Goal: Transaction & Acquisition: Obtain resource

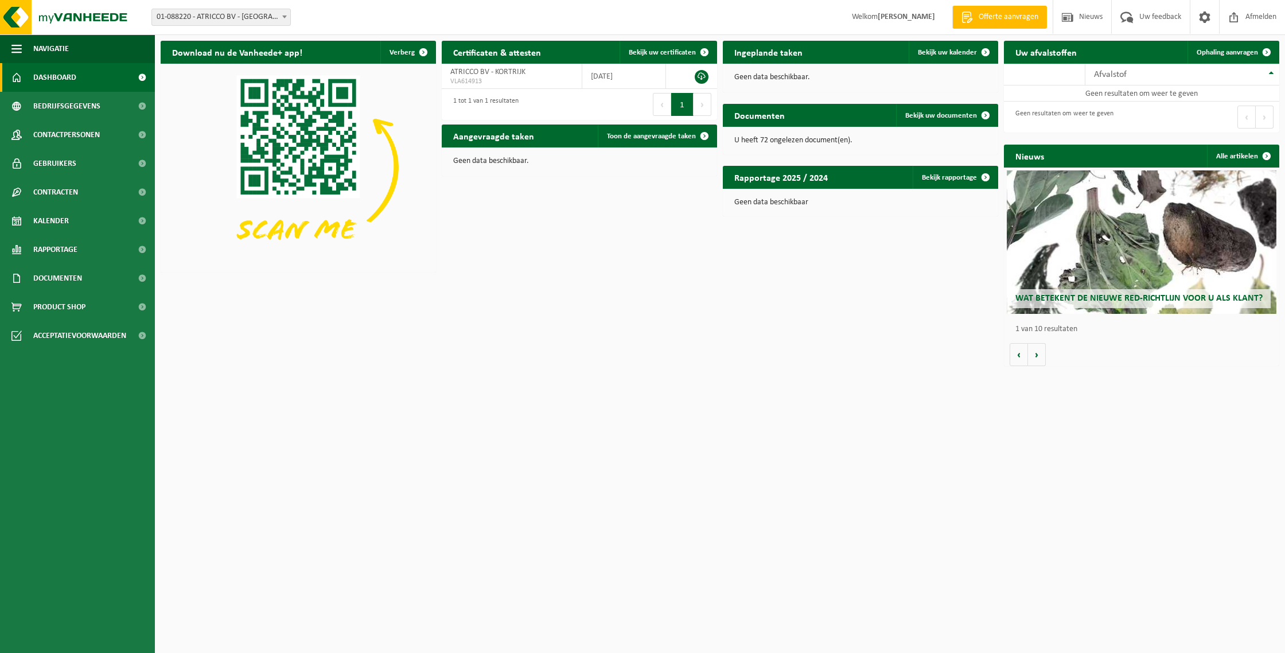
click at [250, 14] on span "01-088220 - ATRICCO BV - [GEOGRAPHIC_DATA]" at bounding box center [221, 17] width 138 height 16
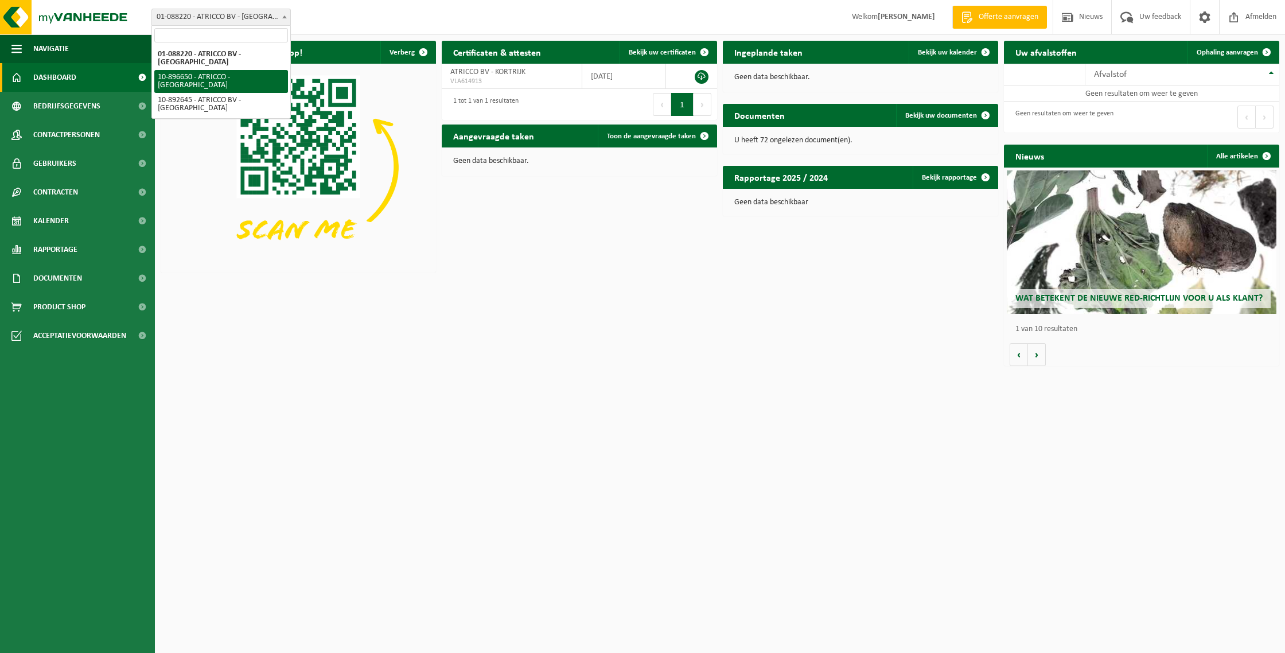
select select "117404"
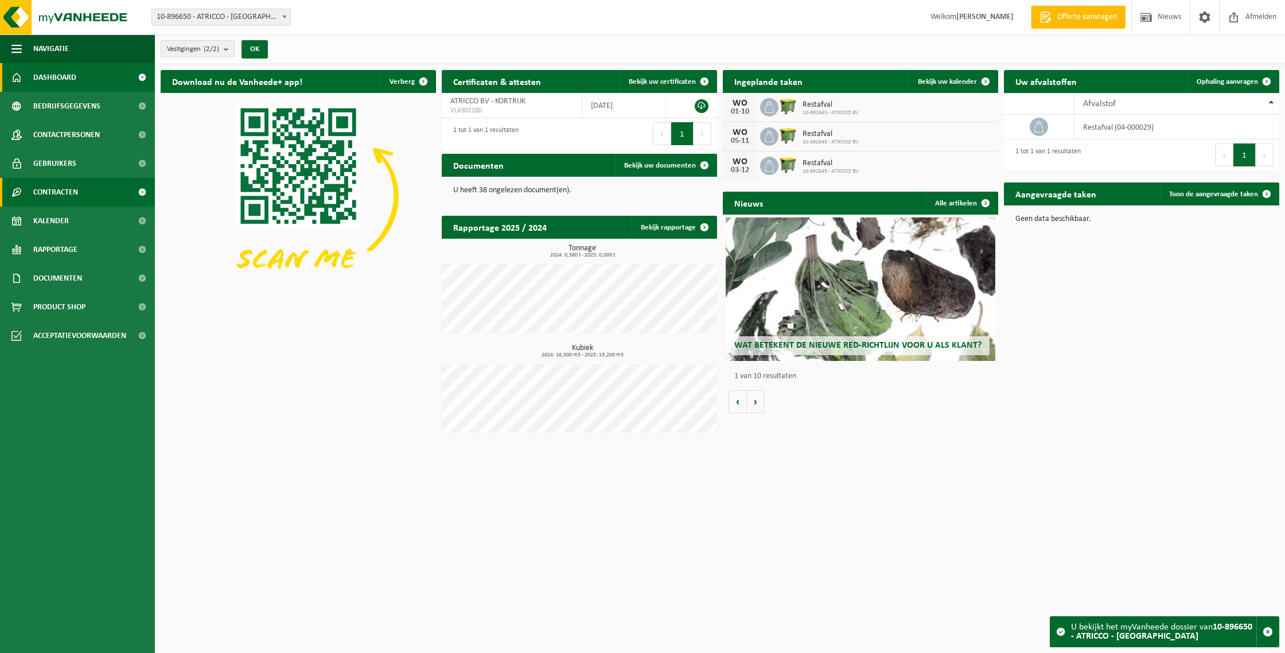
click at [81, 196] on link "Contracten" at bounding box center [77, 192] width 155 height 29
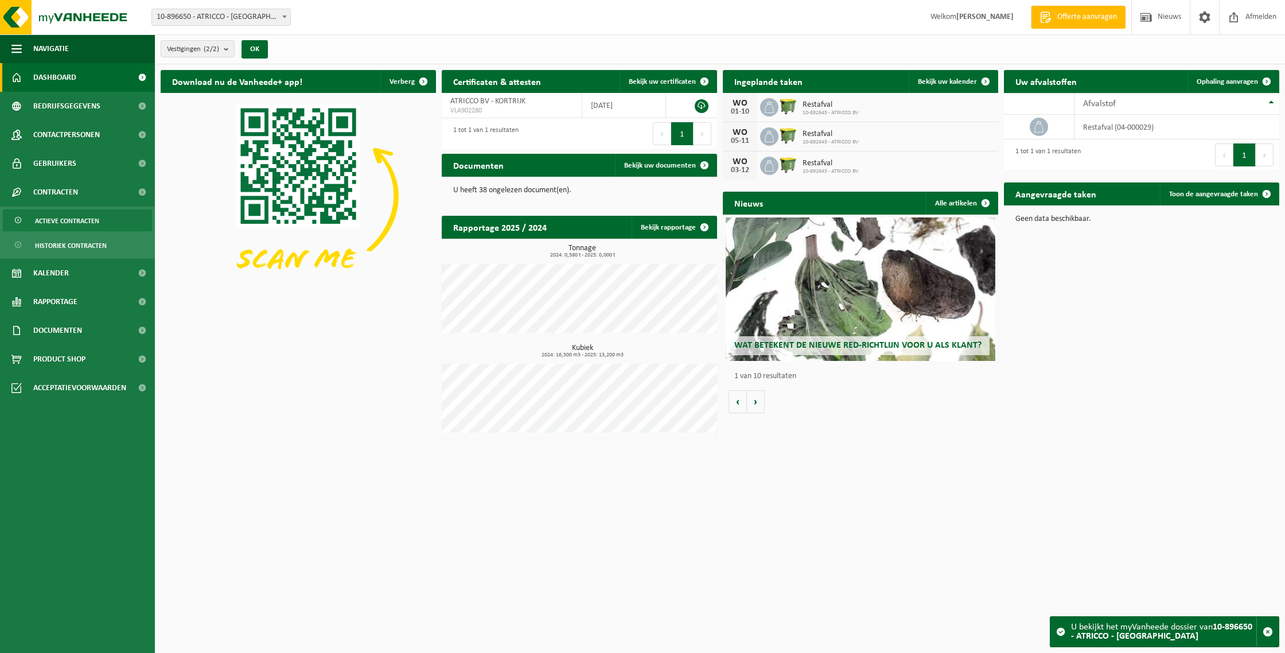
click at [78, 224] on span "Actieve contracten" at bounding box center [67, 221] width 64 height 22
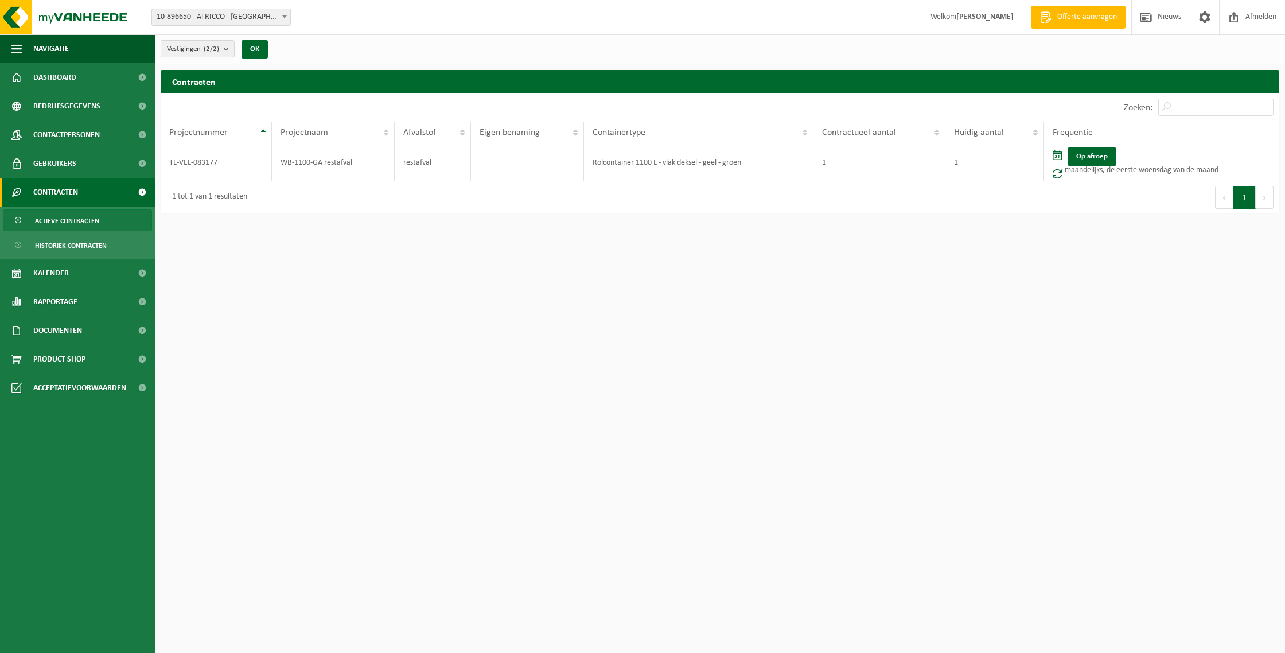
click at [1085, 17] on span "Offerte aanvragen" at bounding box center [1087, 16] width 65 height 11
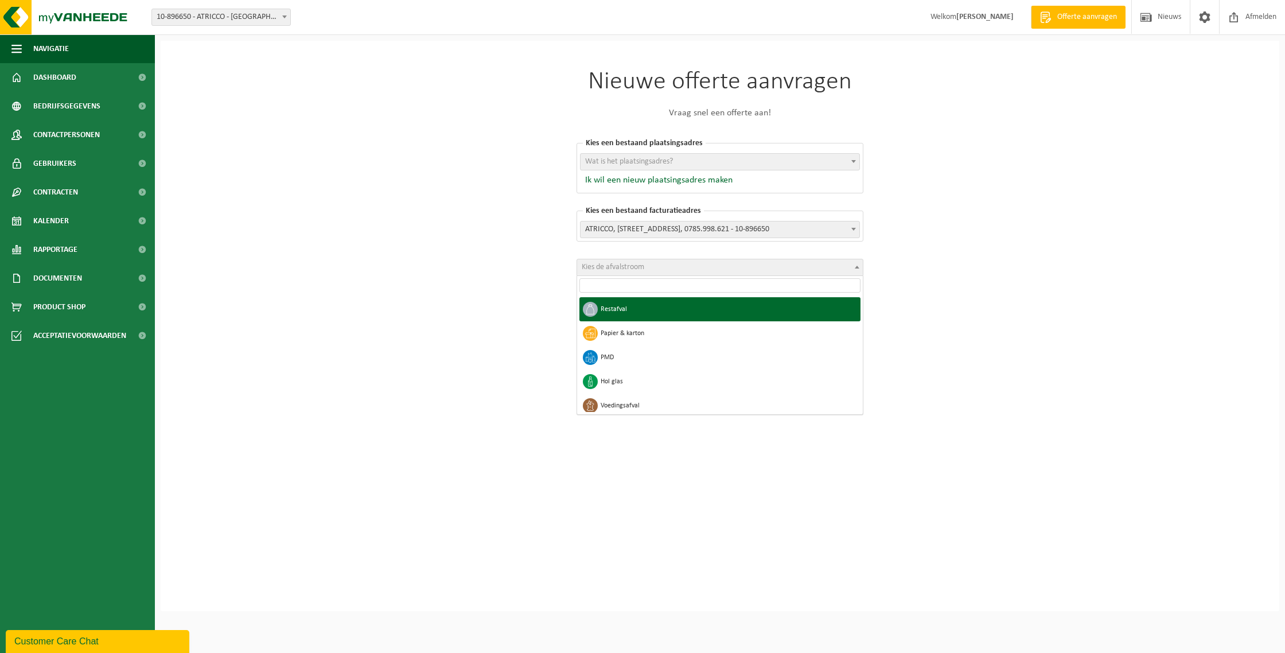
click at [645, 267] on span "Kies de afvalstroom" at bounding box center [720, 267] width 286 height 16
select select "1"
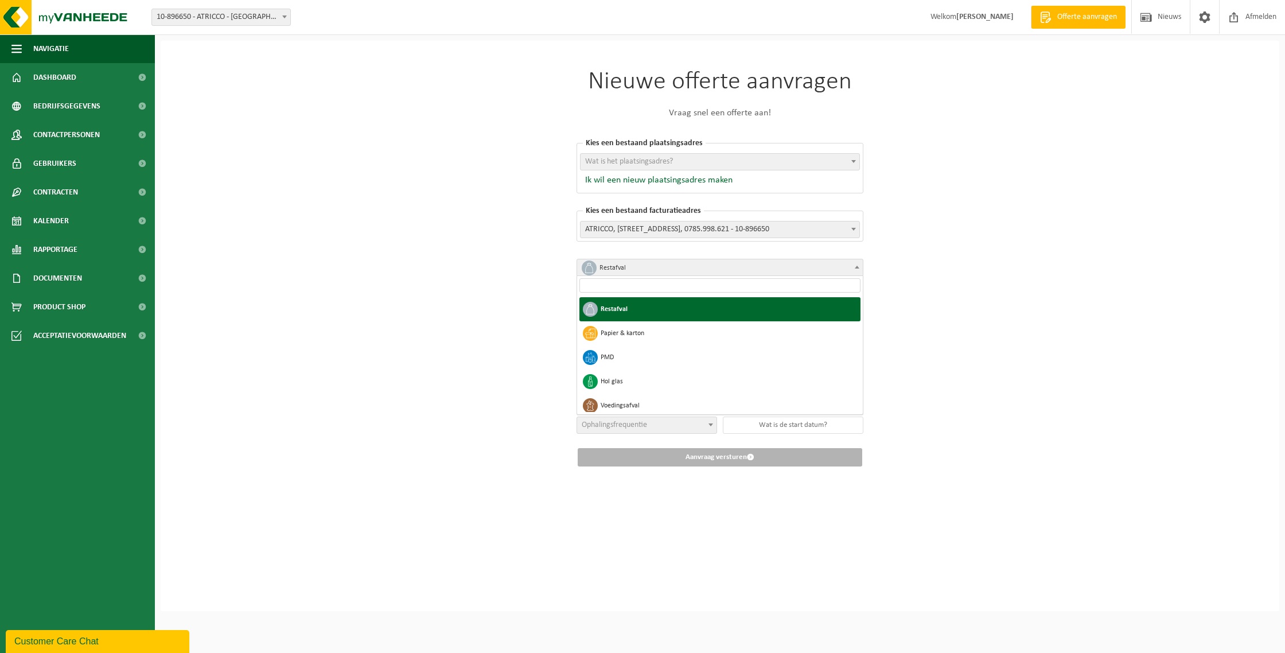
click at [630, 267] on span "Restafval" at bounding box center [724, 268] width 249 height 16
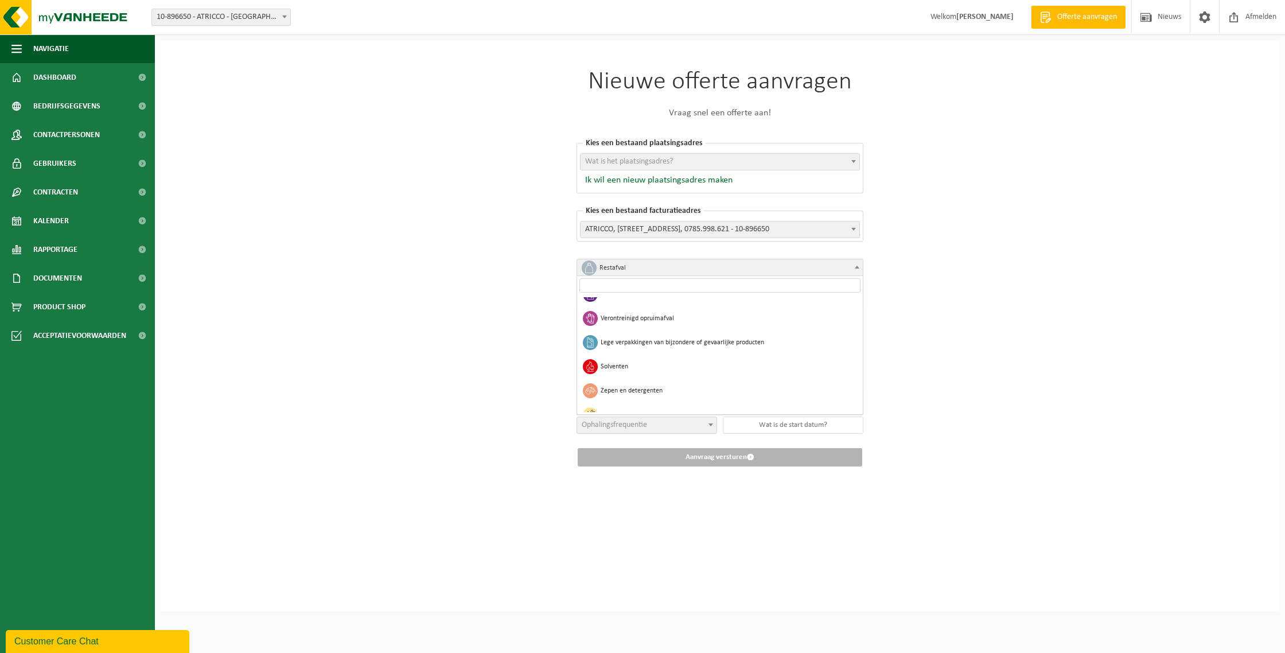
scroll to position [702, 0]
click at [432, 344] on div "Nieuwe offerte aanvragen Vraag snel een offerte aan! [GEOGRAPHIC_DATA] een best…" at bounding box center [720, 326] width 1119 height 570
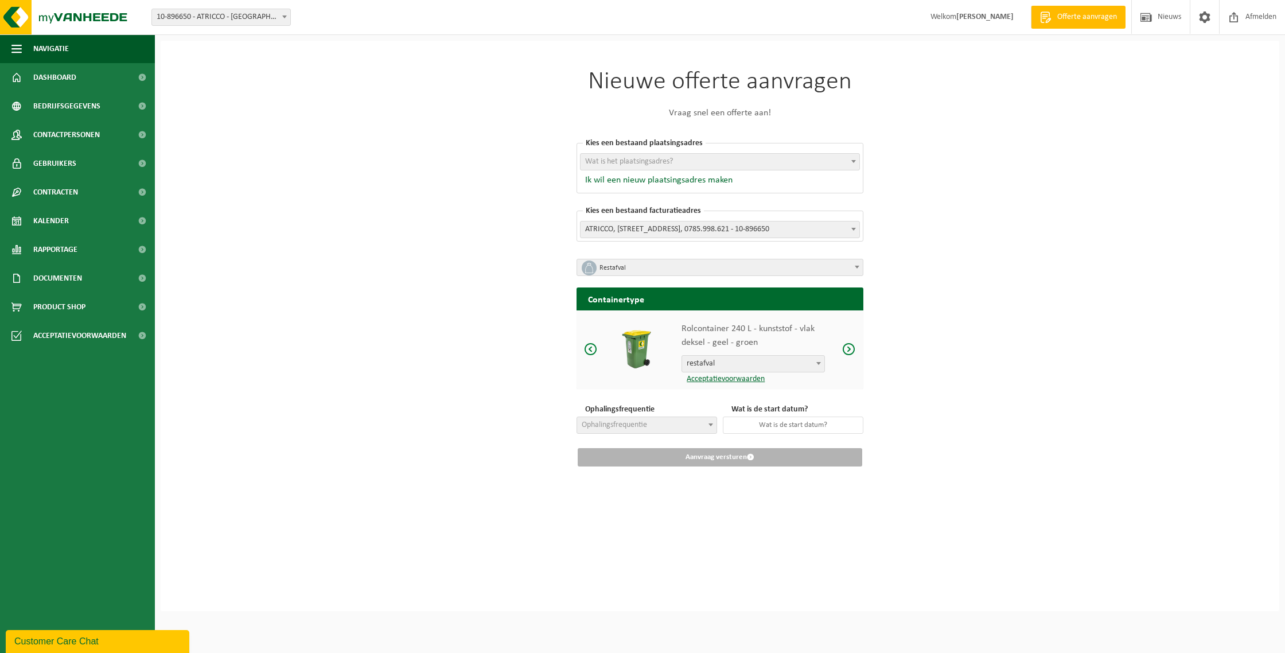
click at [72, 645] on div "Customer Care Chat" at bounding box center [97, 642] width 166 height 14
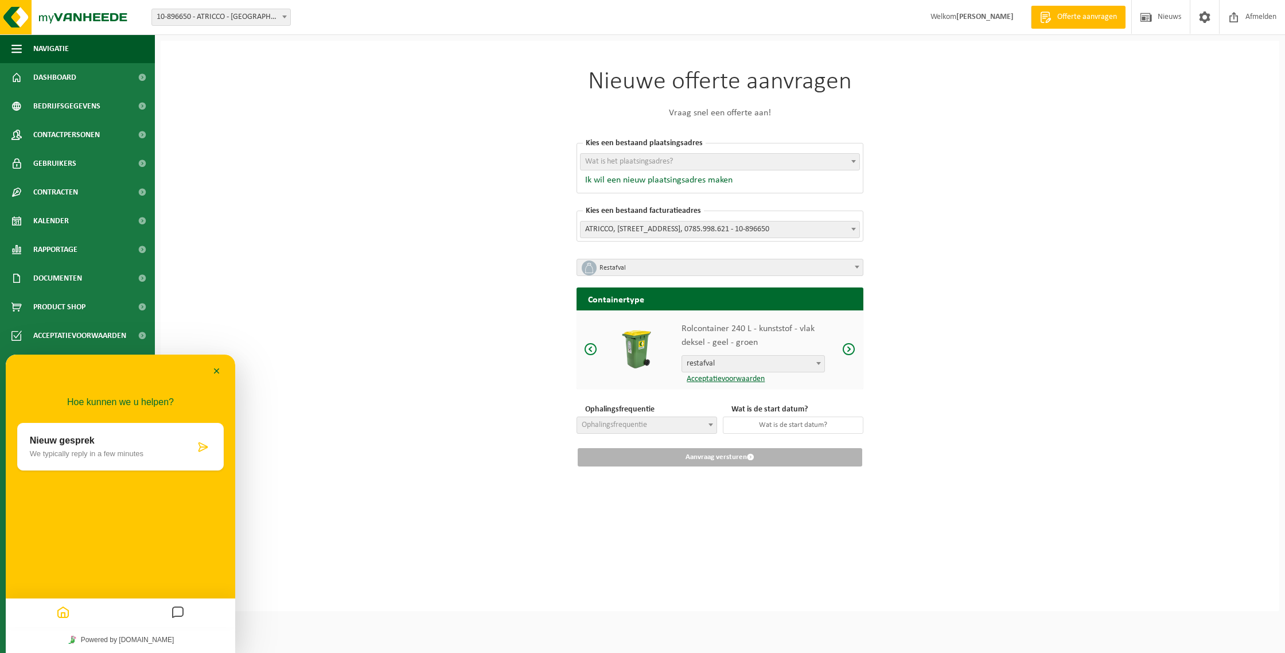
click at [101, 451] on p "We typically reply in a few minutes" at bounding box center [112, 453] width 165 height 9
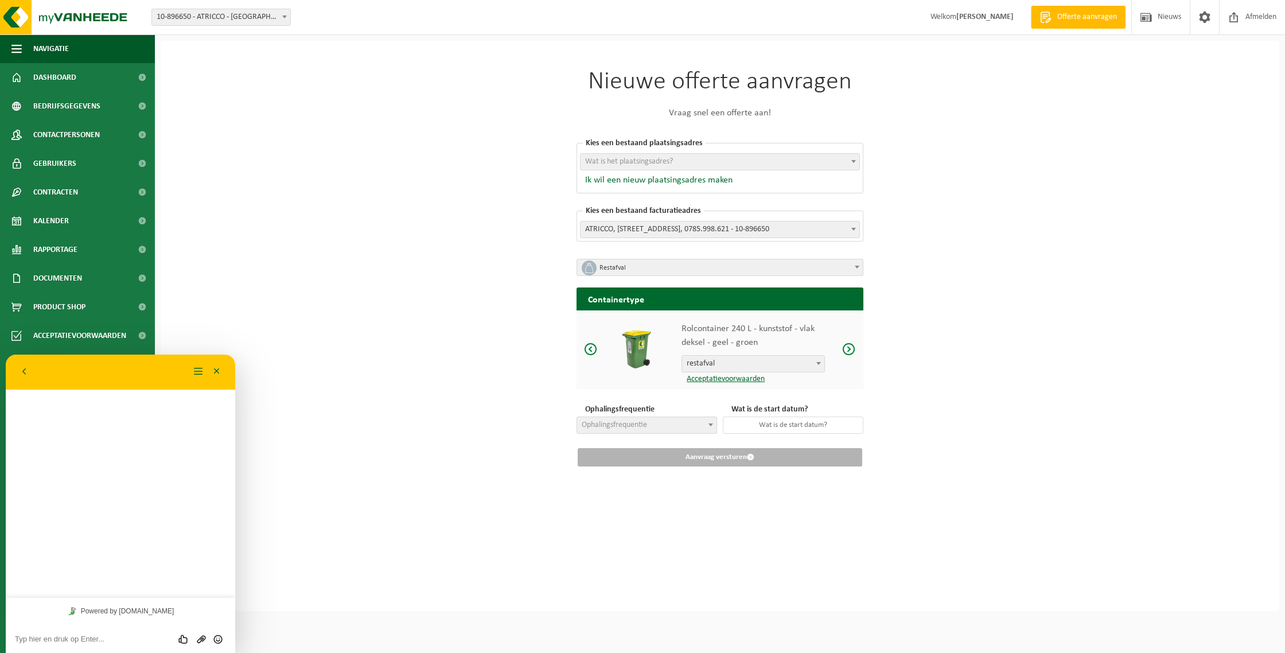
click at [65, 640] on textarea at bounding box center [120, 639] width 211 height 9
type textarea "Beste, we zouden graag de frequentie ophalen wijzigen naar 2 maal per maand"
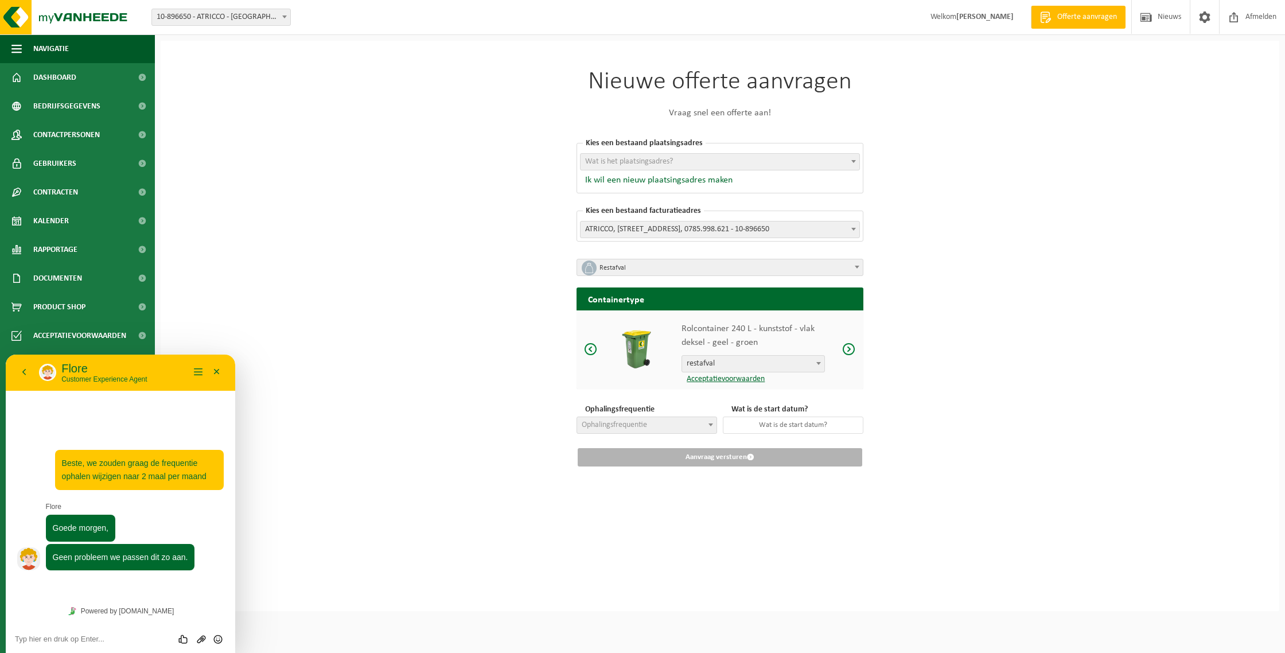
click at [435, 309] on div "Nieuwe offerte aanvragen Vraag snel een offerte aan! [GEOGRAPHIC_DATA] een best…" at bounding box center [720, 326] width 1119 height 570
